Goal: Task Accomplishment & Management: Manage account settings

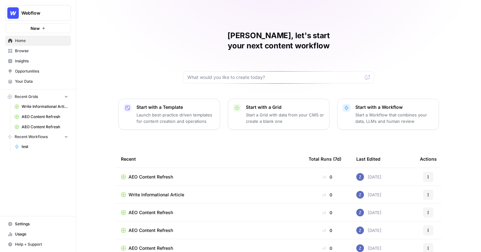
click at [22, 81] on span "Your Data" at bounding box center [41, 82] width 53 height 6
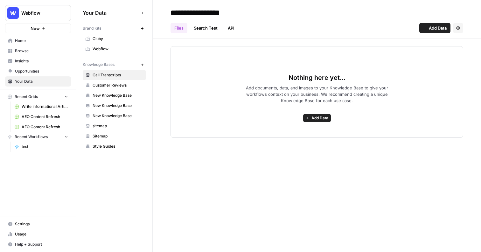
click at [111, 95] on span "New Knowledge Base" at bounding box center [118, 96] width 51 height 6
click at [459, 29] on icon "button" at bounding box center [458, 28] width 4 height 4
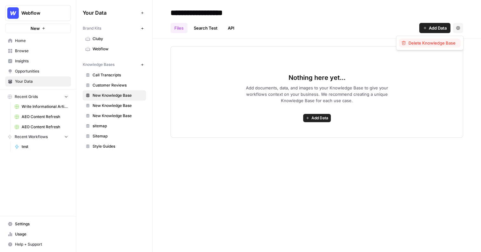
click at [440, 43] on span "Delete Knowledge Base" at bounding box center [432, 43] width 47 height 6
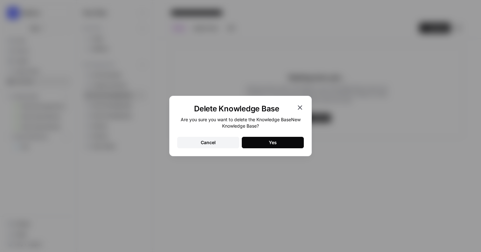
click at [263, 138] on button "Yes" at bounding box center [273, 142] width 62 height 11
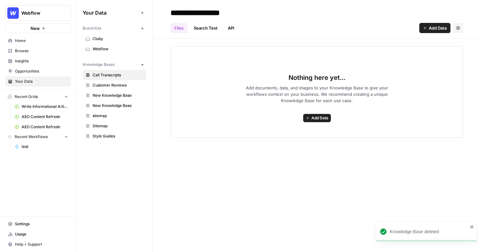
click at [112, 95] on span "New Knowledge Base" at bounding box center [118, 96] width 51 height 6
click at [457, 28] on icon "button" at bounding box center [458, 28] width 4 height 4
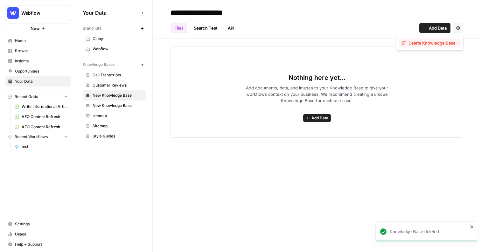
click at [436, 43] on span "Delete Knowledge Base" at bounding box center [432, 43] width 47 height 6
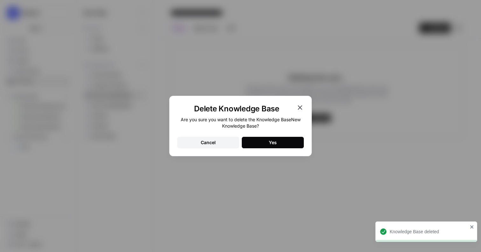
click at [261, 146] on button "Yes" at bounding box center [273, 142] width 62 height 11
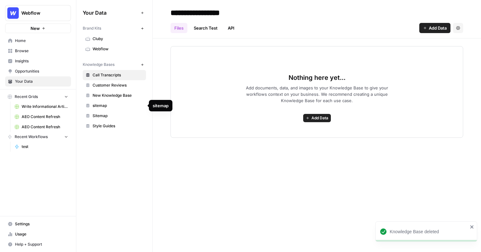
click at [116, 106] on span "sitemap" at bounding box center [118, 106] width 51 height 6
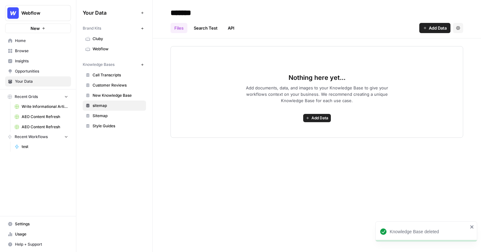
click at [460, 29] on icon "button" at bounding box center [458, 28] width 4 height 4
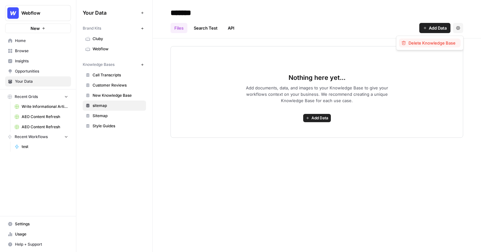
click at [428, 43] on span "Delete Knowledge Base" at bounding box center [432, 43] width 47 height 6
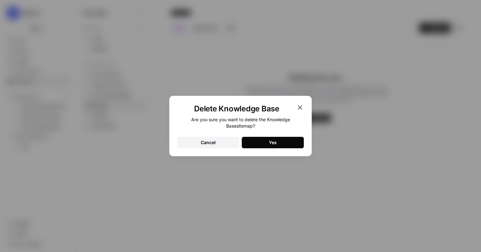
click at [260, 142] on button "Yes" at bounding box center [273, 142] width 62 height 11
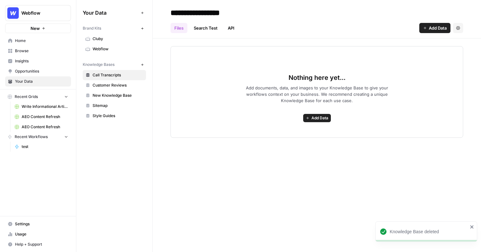
click at [32, 108] on span "Write Informational Article" at bounding box center [45, 107] width 46 height 6
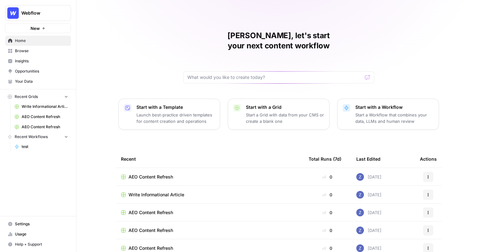
click at [33, 82] on span "Your Data" at bounding box center [41, 82] width 53 height 6
